Goal: Transaction & Acquisition: Purchase product/service

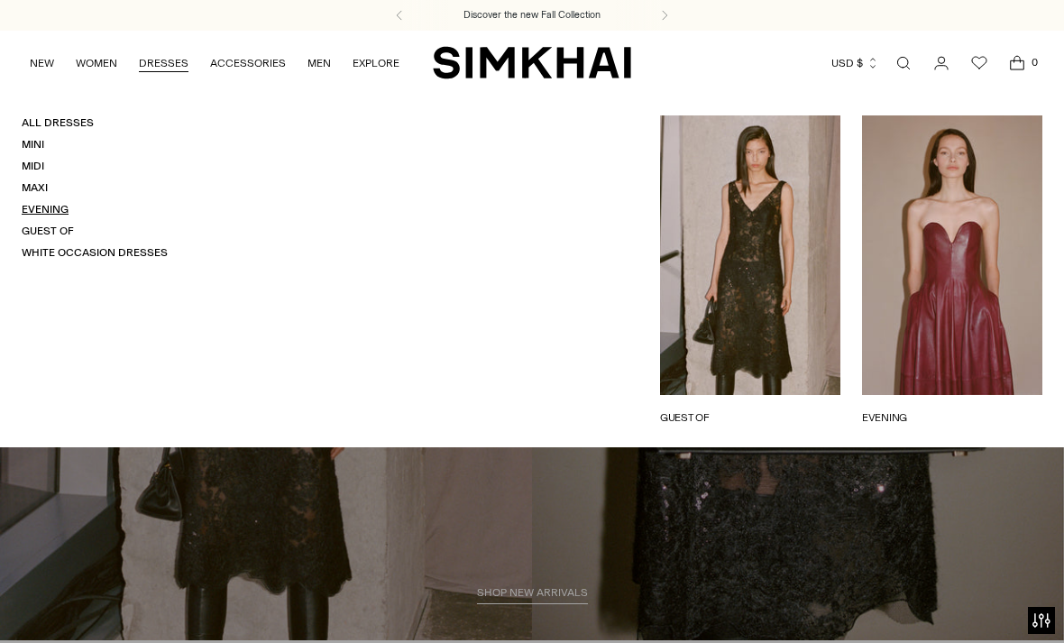
click at [57, 203] on link "Evening" at bounding box center [45, 209] width 47 height 13
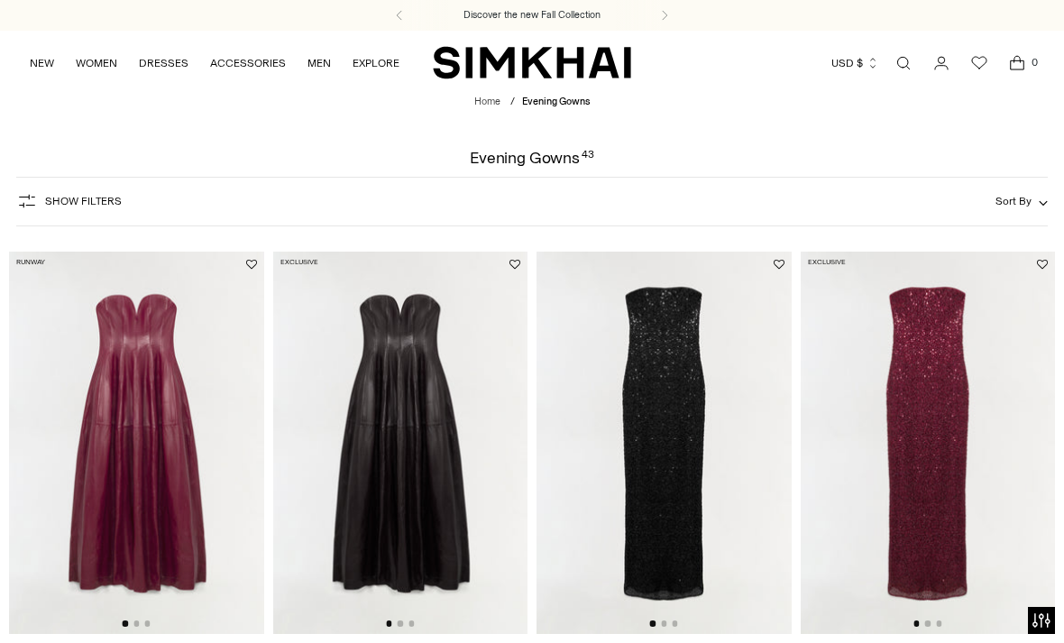
scroll to position [68, 0]
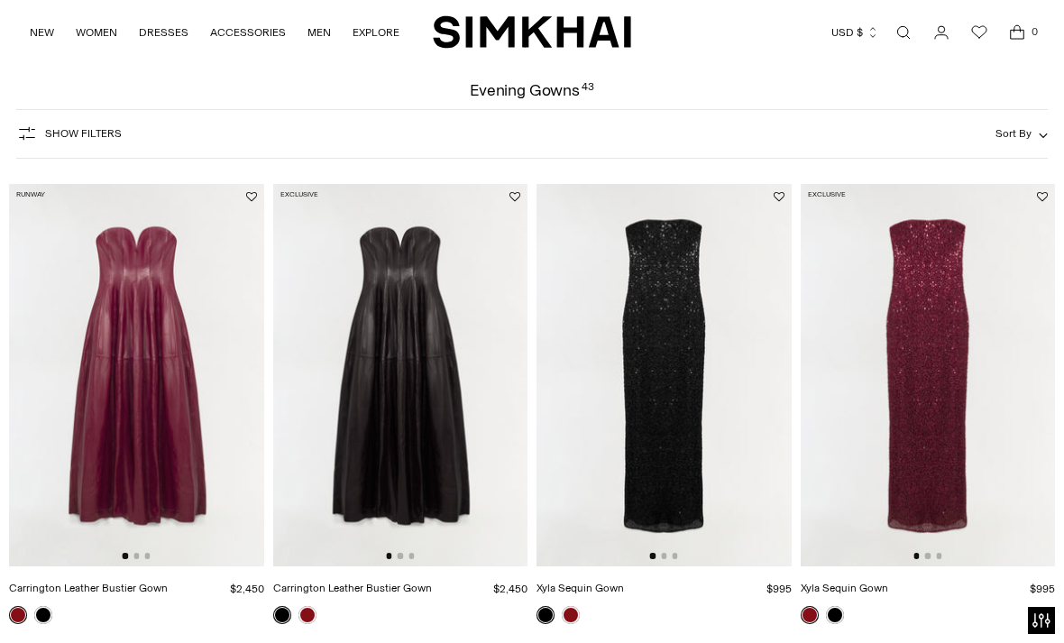
click at [1026, 133] on span "Sort By" at bounding box center [1014, 133] width 36 height 13
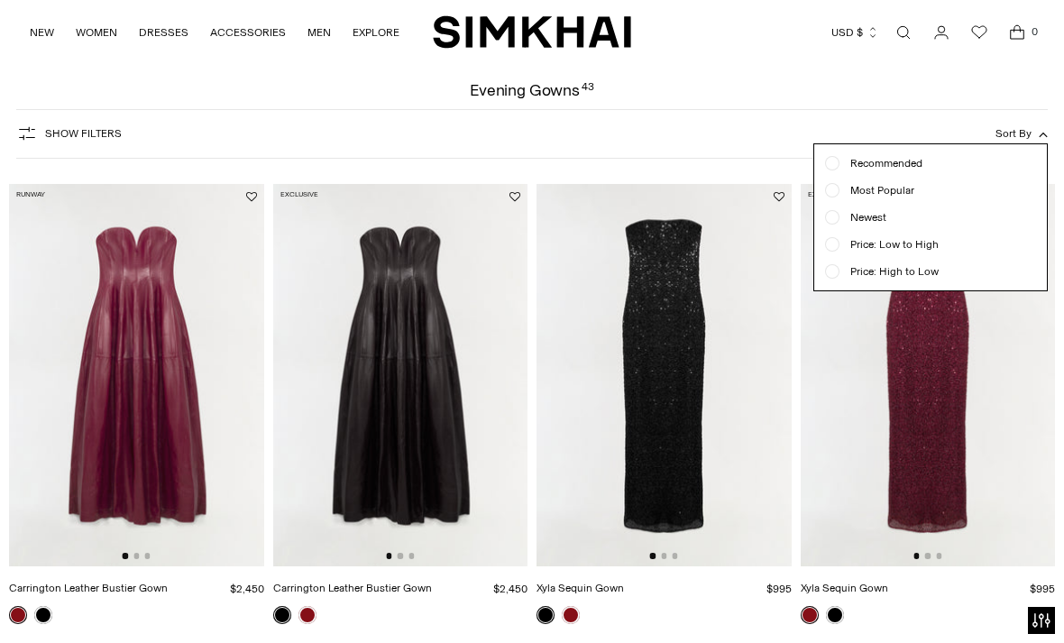
click at [910, 255] on ul "Recommended Most Popular Newest" at bounding box center [930, 217] width 233 height 146
click at [843, 244] on span "Price: Low to High" at bounding box center [889, 244] width 99 height 16
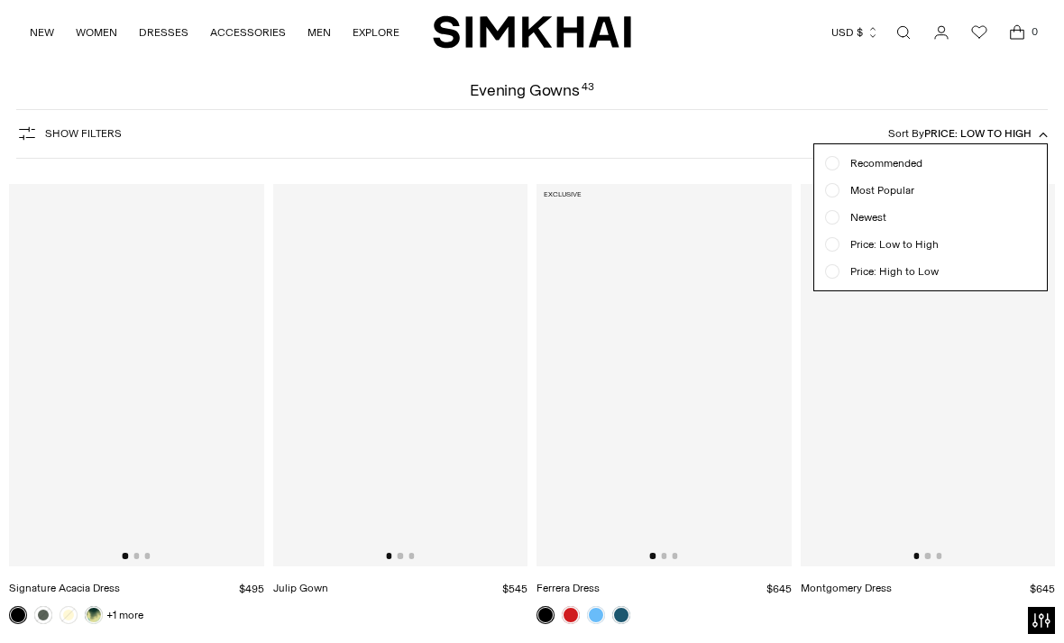
click at [897, 119] on div "Show Filters Show Filters Sort By Price: Low to High Recommended Most Popular N…" at bounding box center [532, 134] width 1033 height 50
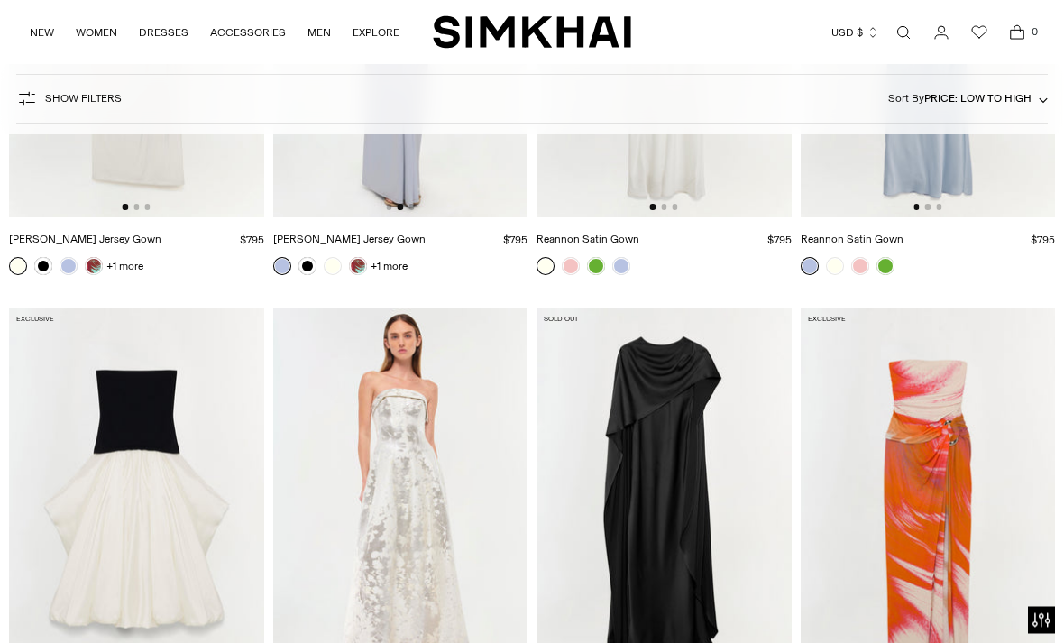
scroll to position [1836, 0]
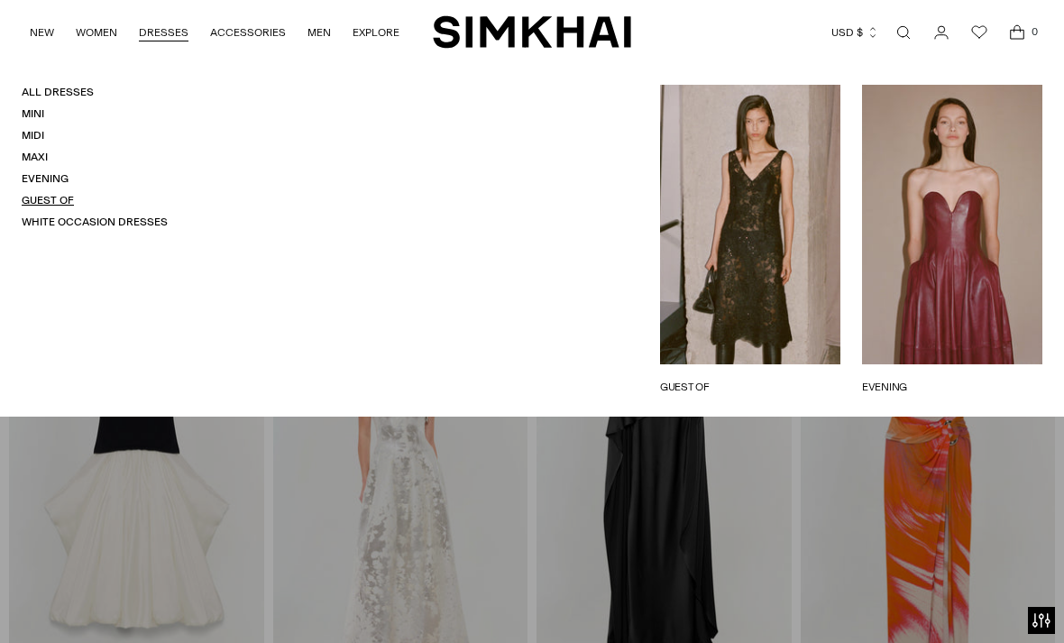
click at [49, 199] on link "Guest Of" at bounding box center [48, 200] width 52 height 13
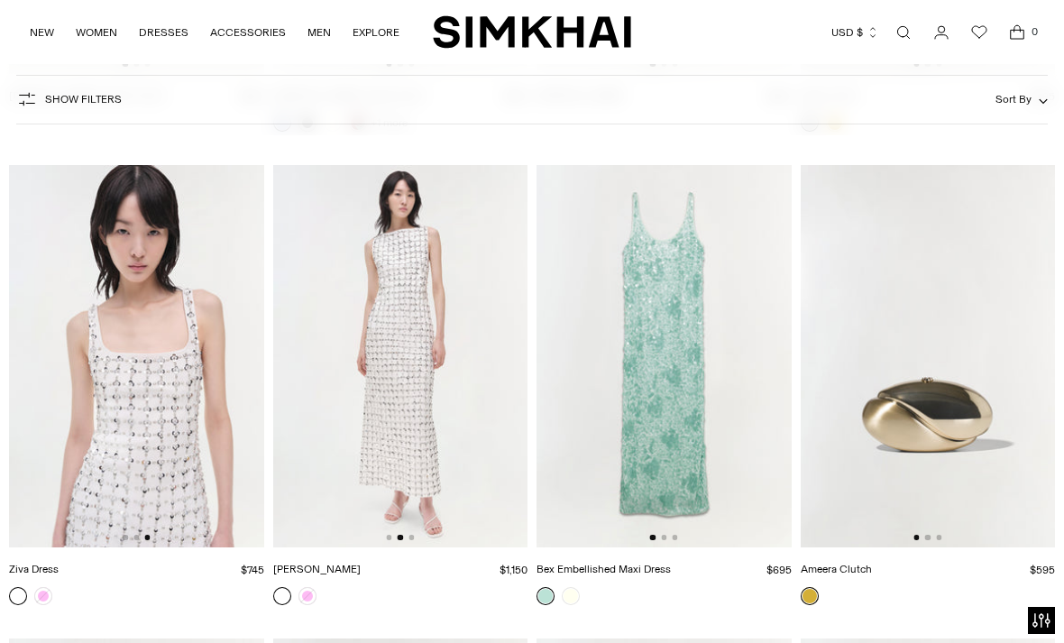
scroll to position [0, 255]
click at [41, 587] on link at bounding box center [43, 596] width 18 height 18
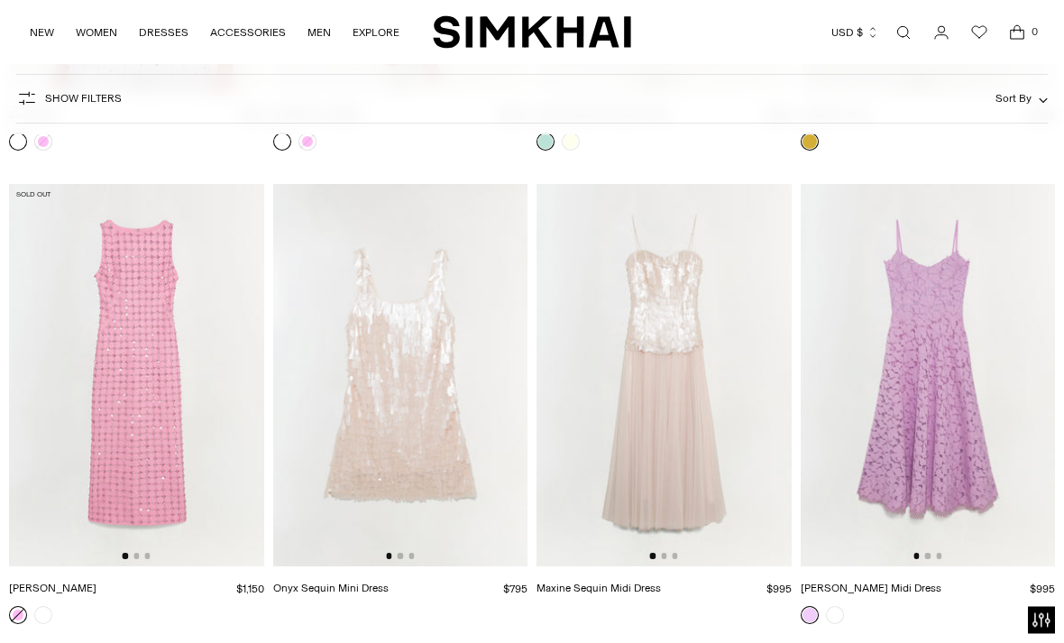
scroll to position [10969, 0]
click at [477, 473] on img at bounding box center [400, 375] width 255 height 382
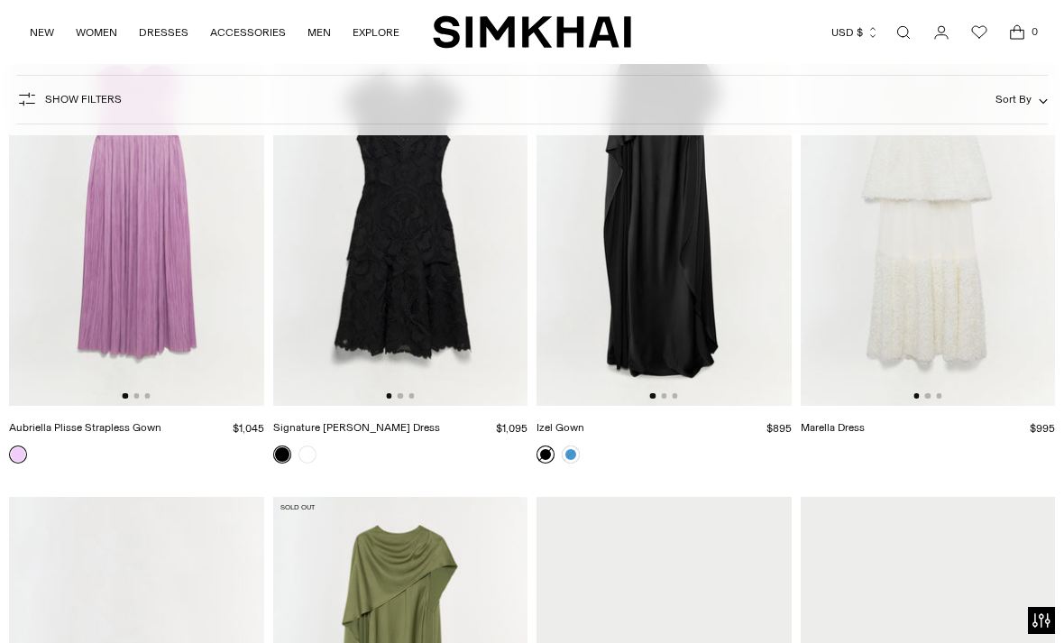
scroll to position [11551, 0]
